Goal: Task Accomplishment & Management: Manage account settings

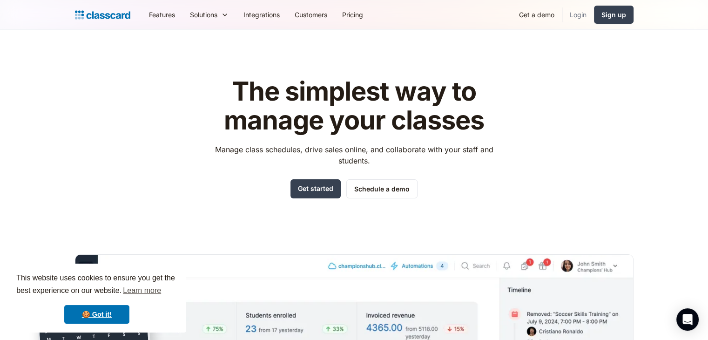
click at [573, 19] on link "Login" at bounding box center [579, 14] width 32 height 21
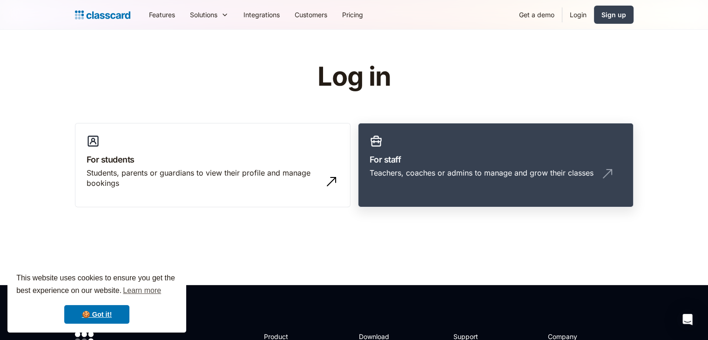
click at [534, 142] on link "For staff Teachers, coaches or admins to manage and grow their classes" at bounding box center [496, 165] width 276 height 85
